Goal: Task Accomplishment & Management: Complete application form

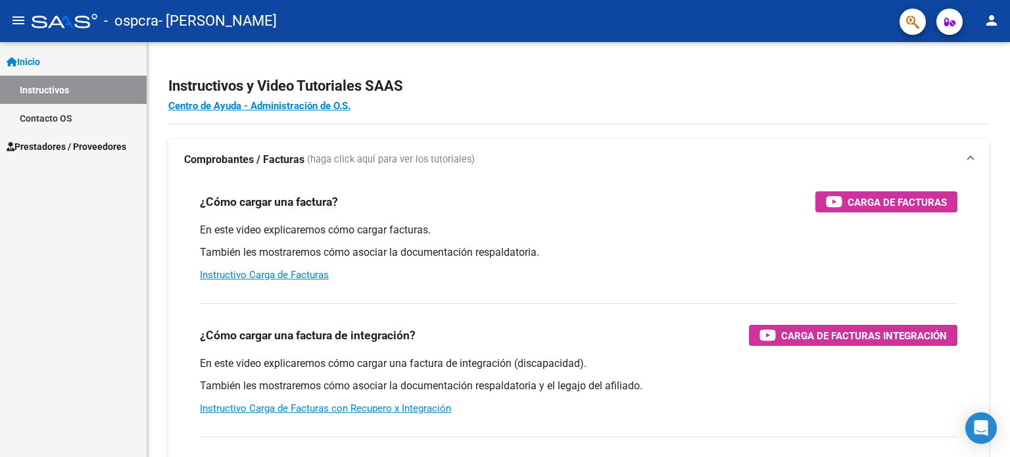
click at [40, 60] on span "Inicio" at bounding box center [24, 62] width 34 height 14
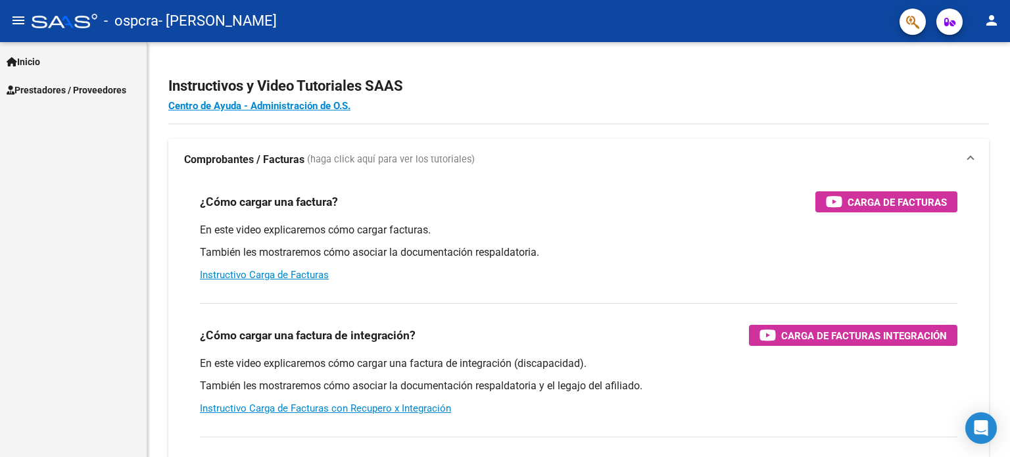
click at [71, 89] on span "Prestadores / Proveedores" at bounding box center [67, 90] width 120 height 14
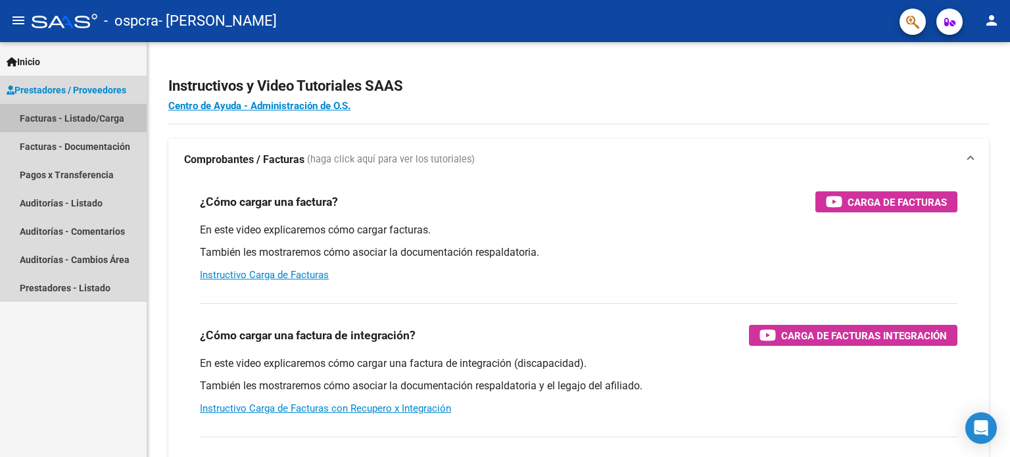
click at [76, 113] on link "Facturas - Listado/Carga" at bounding box center [73, 118] width 147 height 28
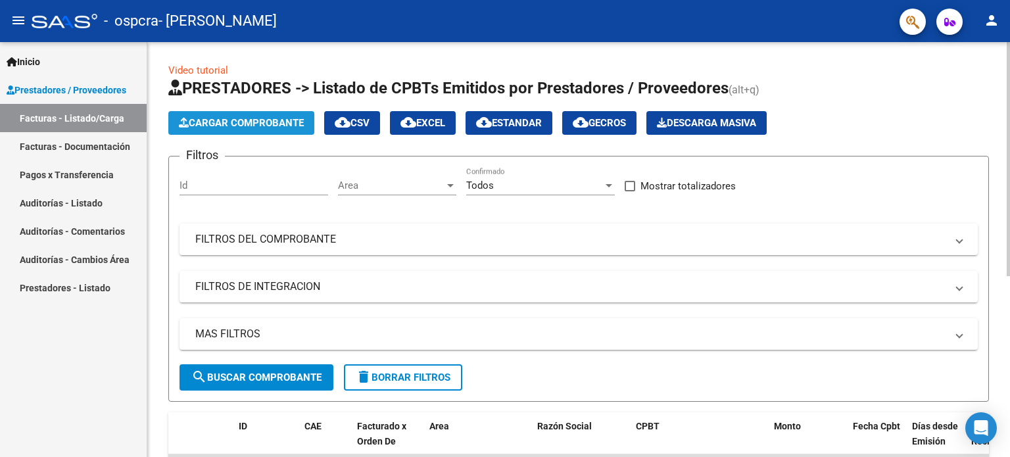
click at [278, 130] on button "Cargar Comprobante" at bounding box center [241, 123] width 146 height 24
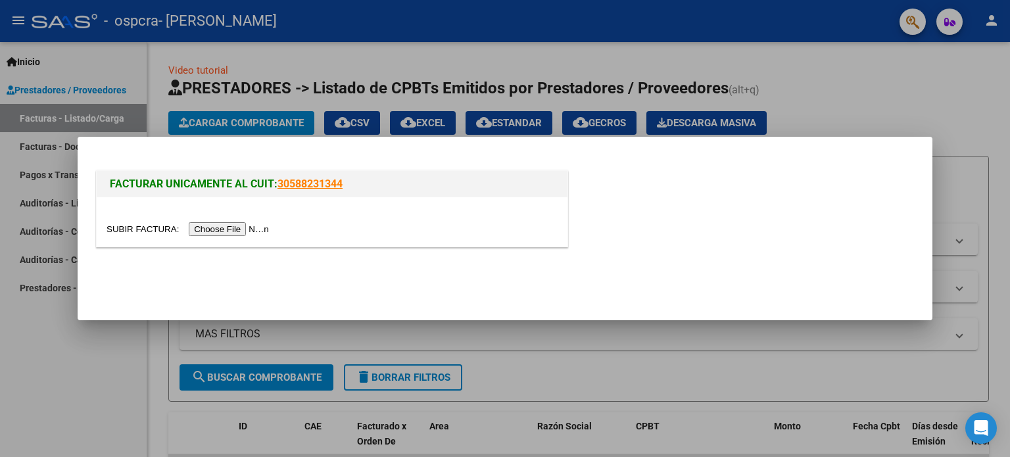
click at [250, 229] on input "file" at bounding box center [190, 229] width 166 height 14
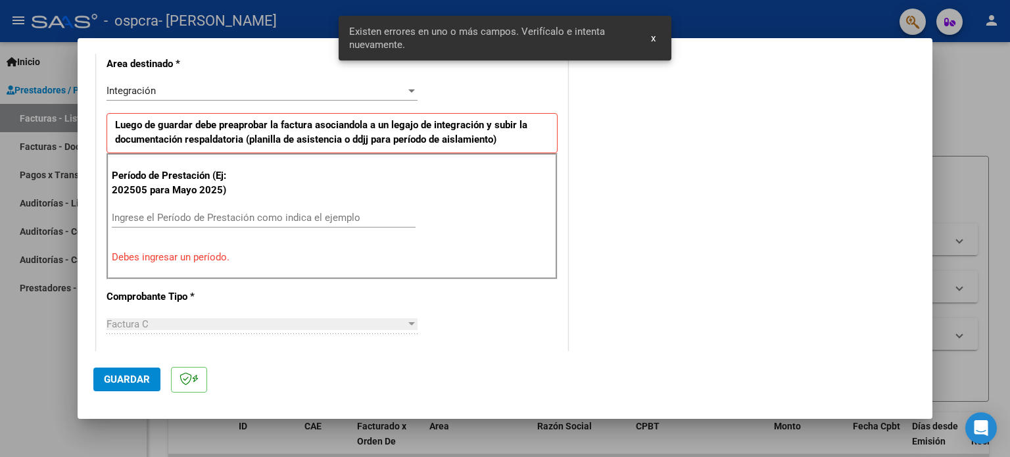
scroll to position [308, 0]
click at [316, 220] on input "Ingrese el Período de Prestación como indica el ejemplo" at bounding box center [264, 218] width 304 height 12
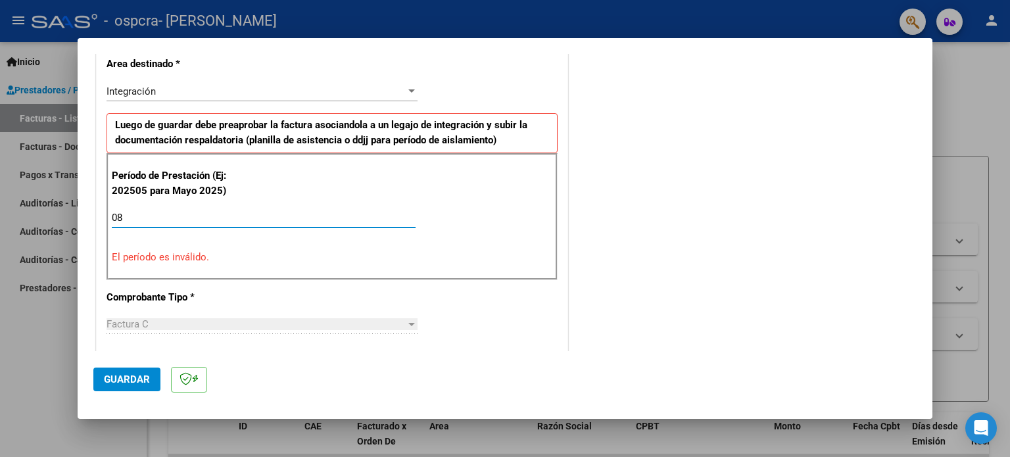
type input "0"
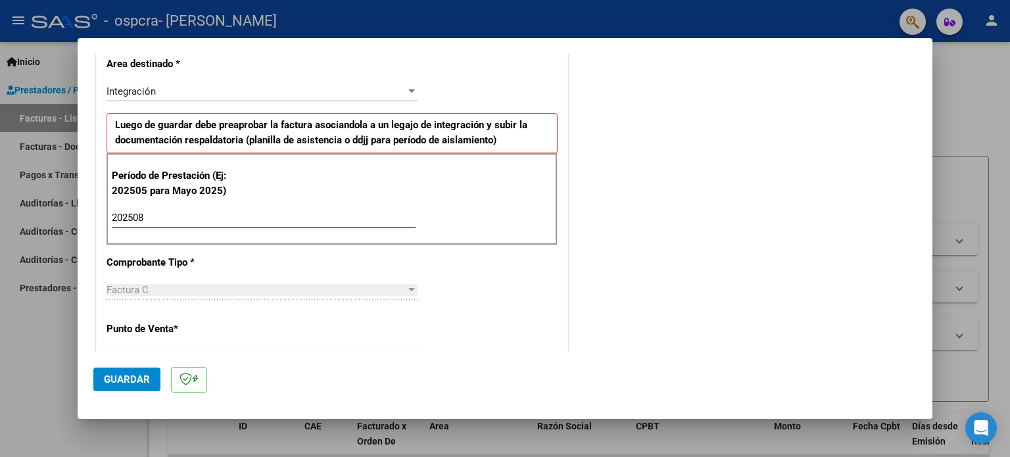
type input "202508"
click at [404, 99] on div "Integración Seleccionar Area" at bounding box center [262, 92] width 311 height 20
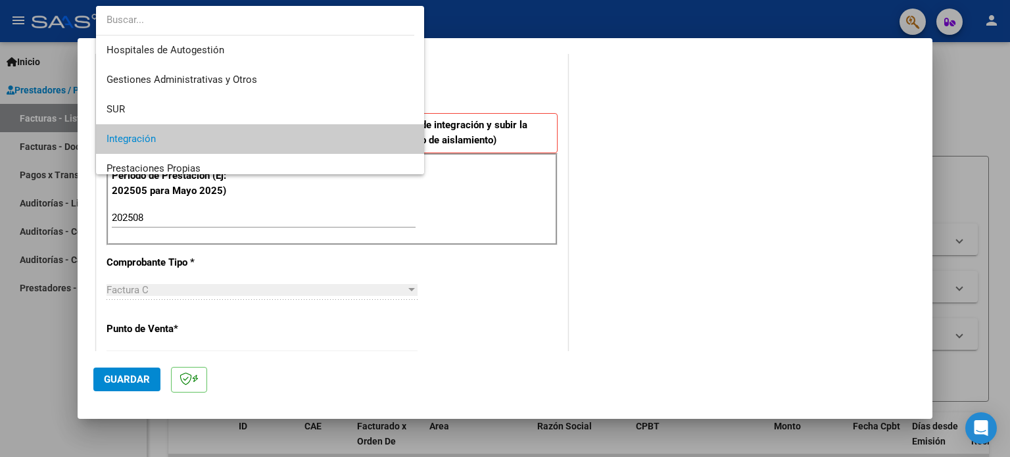
scroll to position [49, 0]
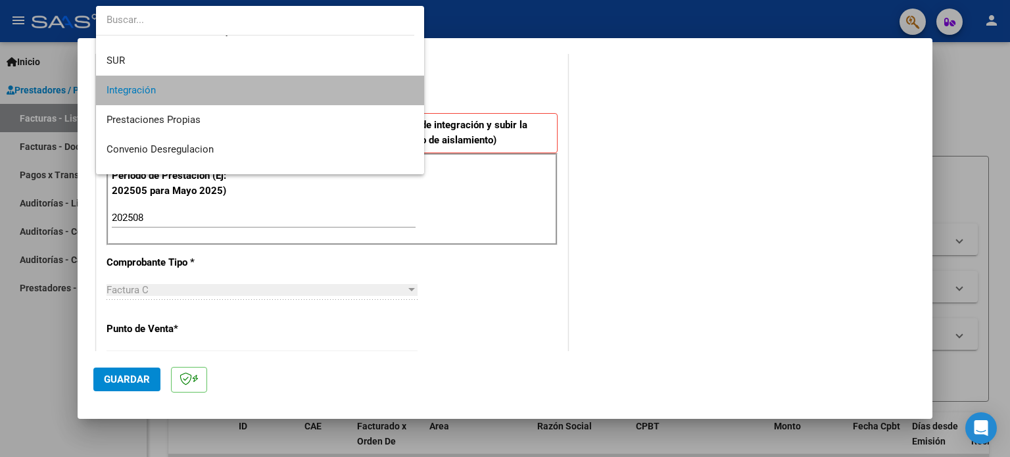
click at [397, 96] on span "Integración" at bounding box center [261, 91] width 308 height 30
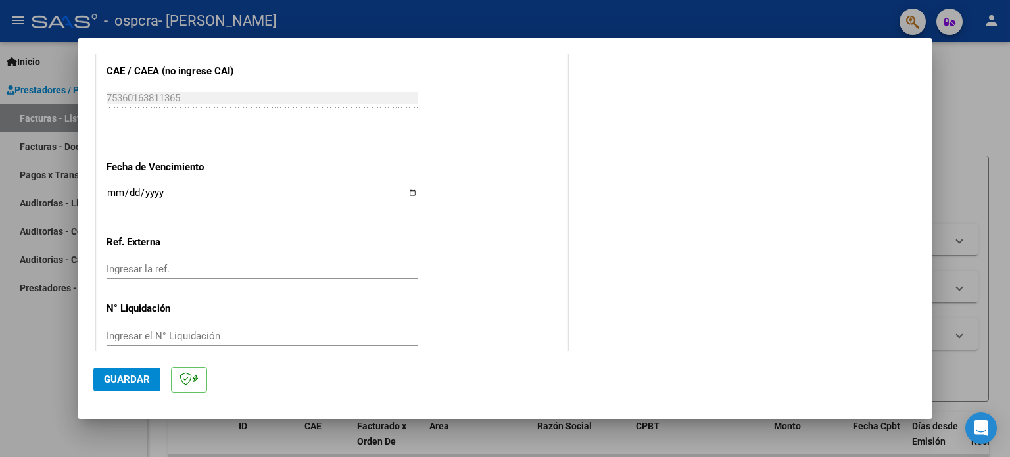
scroll to position [858, 0]
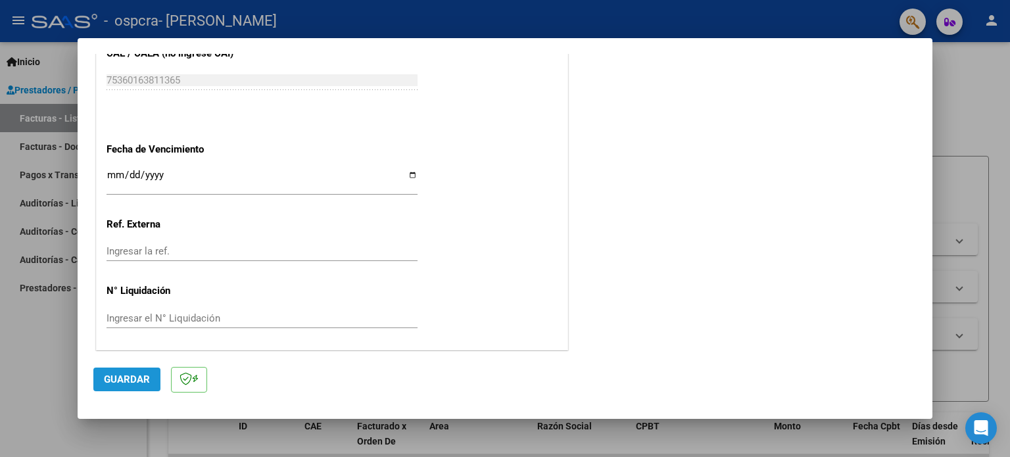
click at [145, 379] on span "Guardar" at bounding box center [127, 379] width 46 height 12
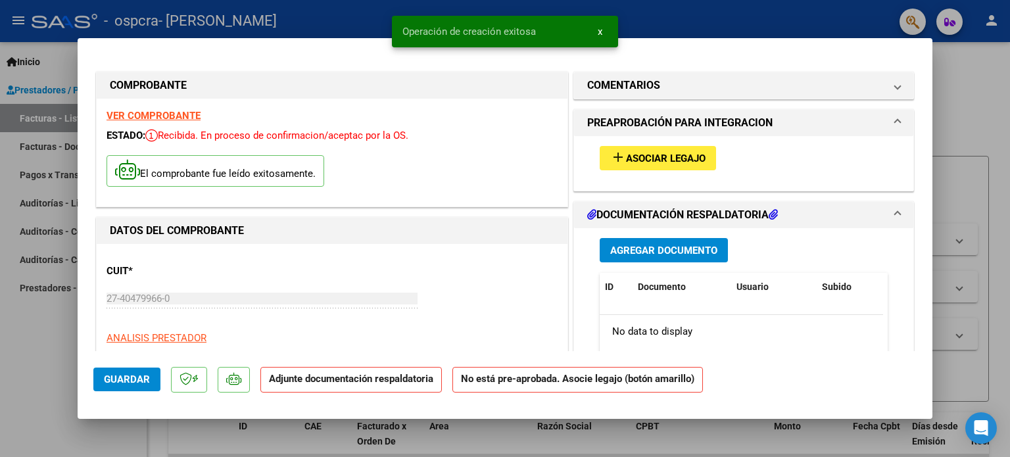
click at [644, 157] on span "Asociar Legajo" at bounding box center [666, 159] width 80 height 12
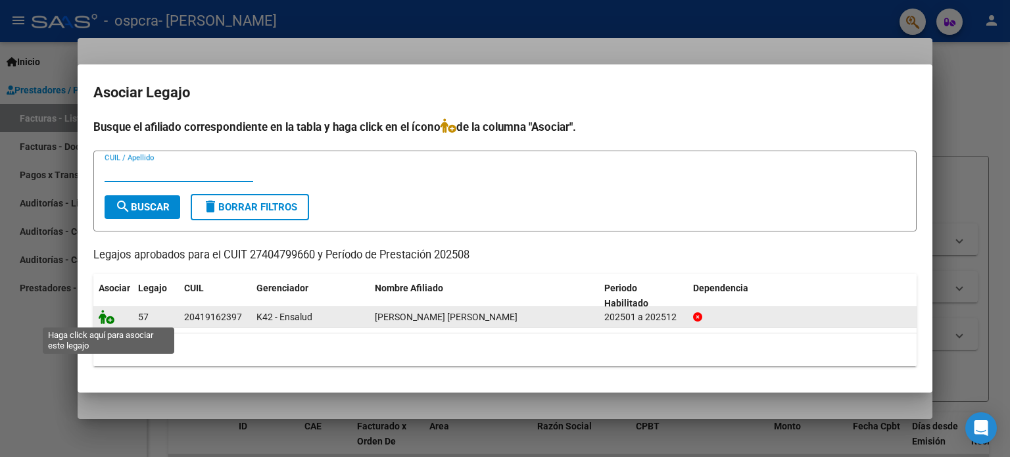
click at [107, 319] on icon at bounding box center [107, 317] width 16 height 14
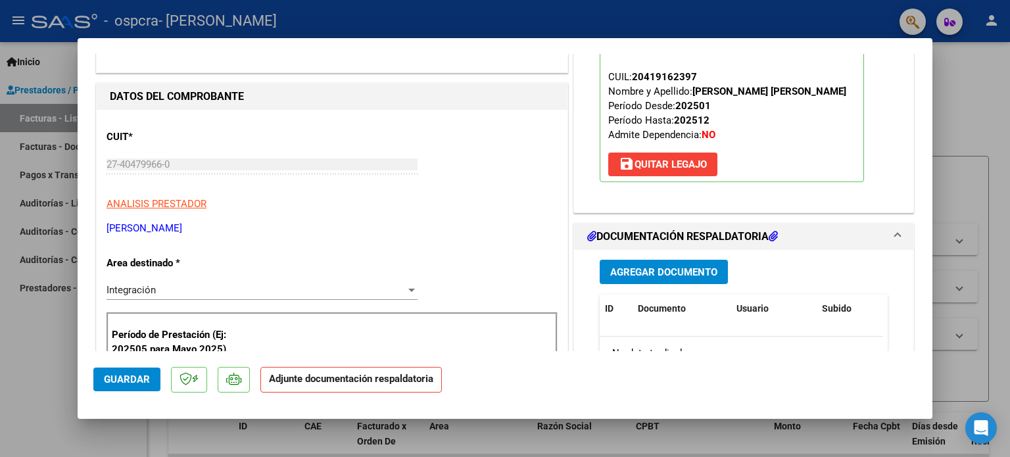
scroll to position [122, 0]
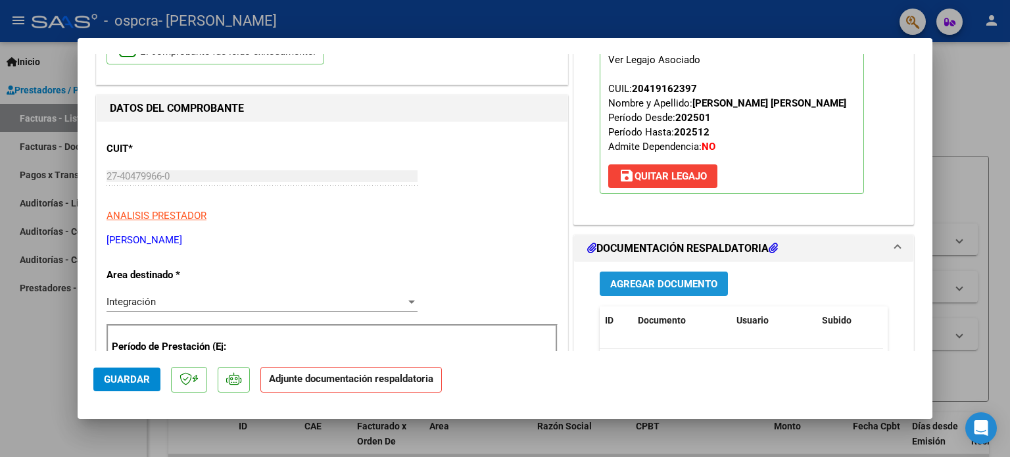
click at [661, 286] on span "Agregar Documento" at bounding box center [663, 284] width 107 height 12
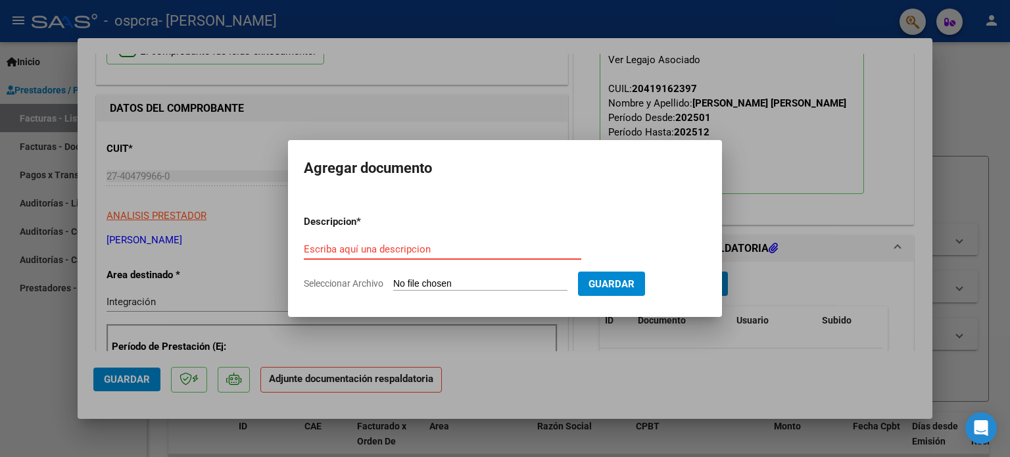
click at [501, 254] on input "Escriba aquí una descripcion" at bounding box center [442, 249] width 277 height 12
type input "planilla asistencia"
click at [631, 276] on button "Guardar" at bounding box center [611, 284] width 67 height 24
click at [353, 276] on form "Descripcion * planilla asistencia Escriba aquí una descripcion Seleccionar Arch…" at bounding box center [505, 252] width 402 height 96
click at [355, 283] on span "Seleccionar Archivo" at bounding box center [344, 283] width 80 height 11
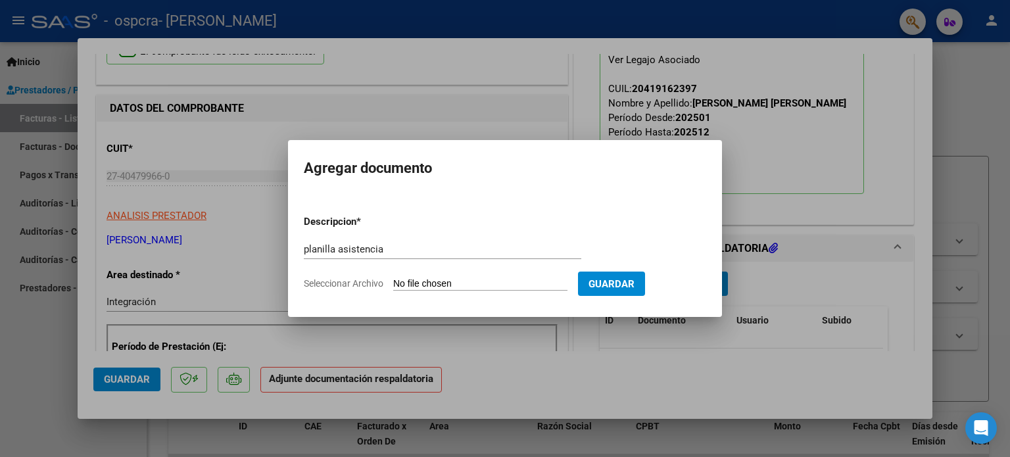
click at [393, 283] on input "Seleccionar Archivo" at bounding box center [480, 284] width 174 height 12
type input "C:\fakepath\CamScanner [DATE] 22.53.pdf"
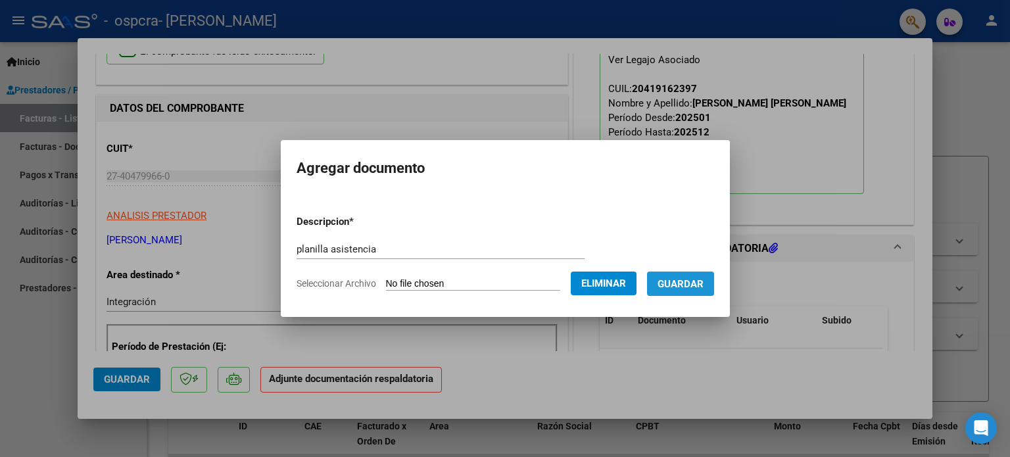
click at [703, 283] on span "Guardar" at bounding box center [680, 284] width 46 height 12
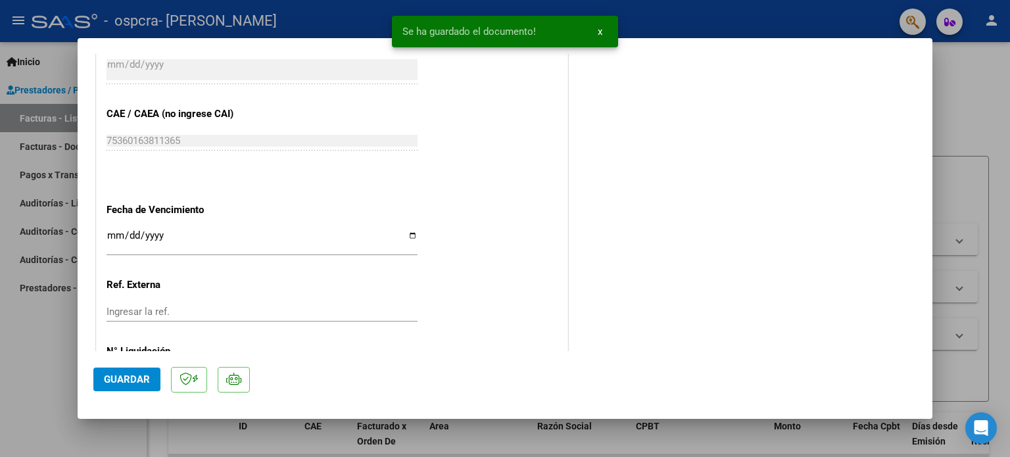
scroll to position [558, 0]
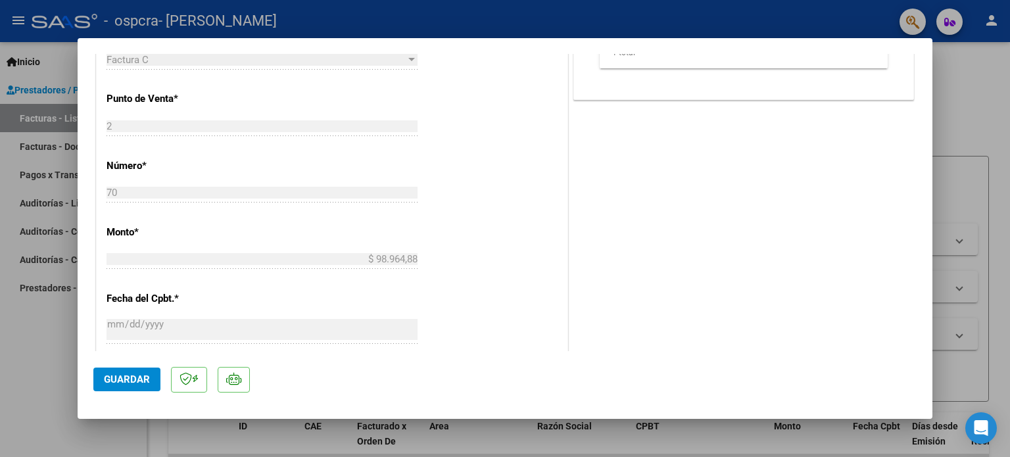
click at [974, 137] on div at bounding box center [505, 228] width 1010 height 457
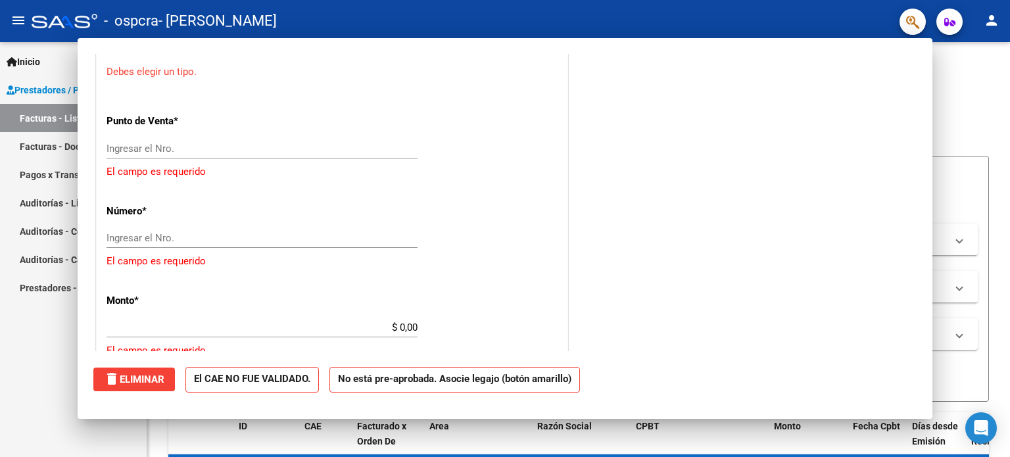
scroll to position [0, 0]
